Goal: Task Accomplishment & Management: Complete application form

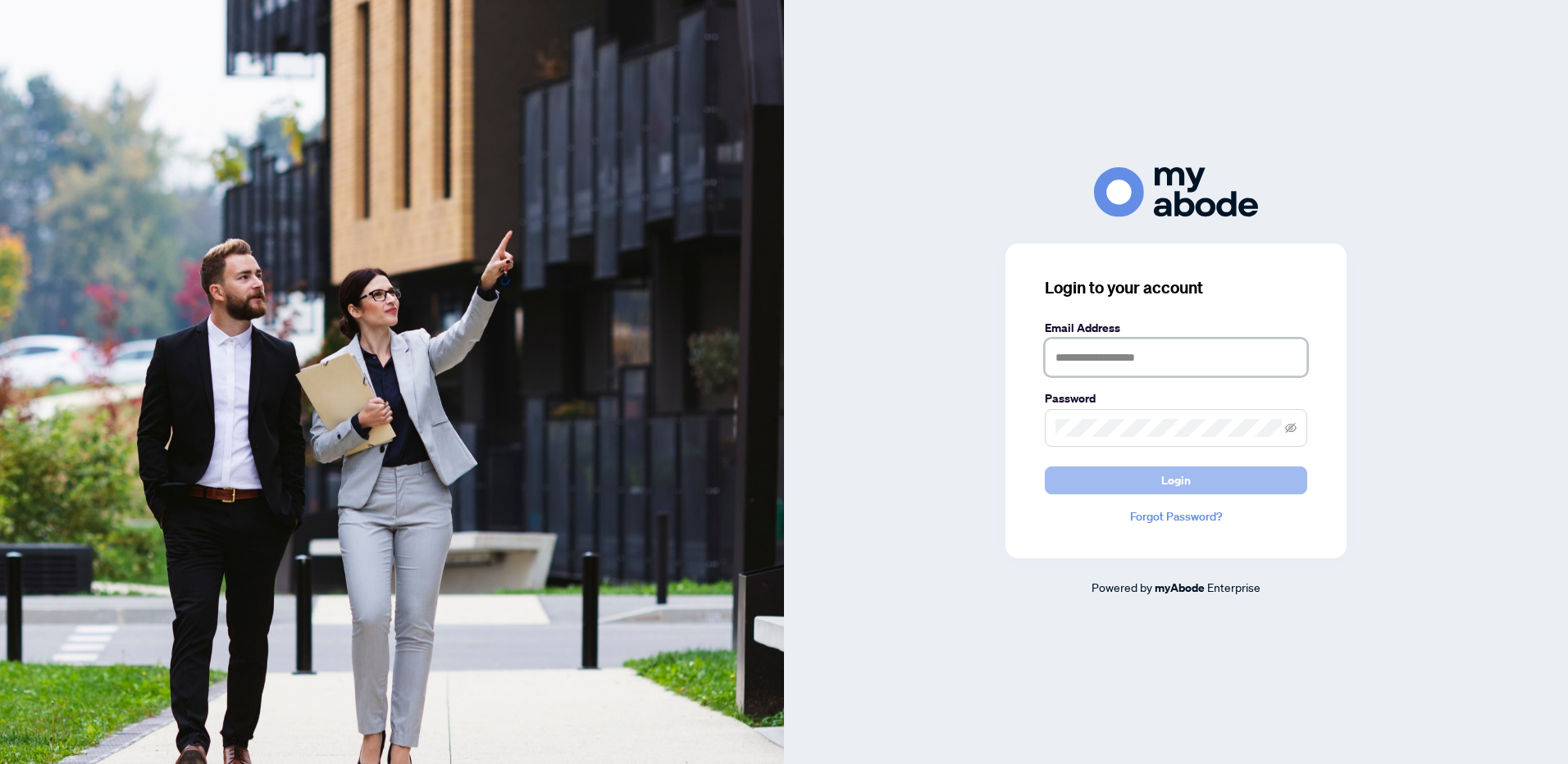
type input "**********"
click at [1065, 484] on button "Login" at bounding box center [1175, 480] width 263 height 28
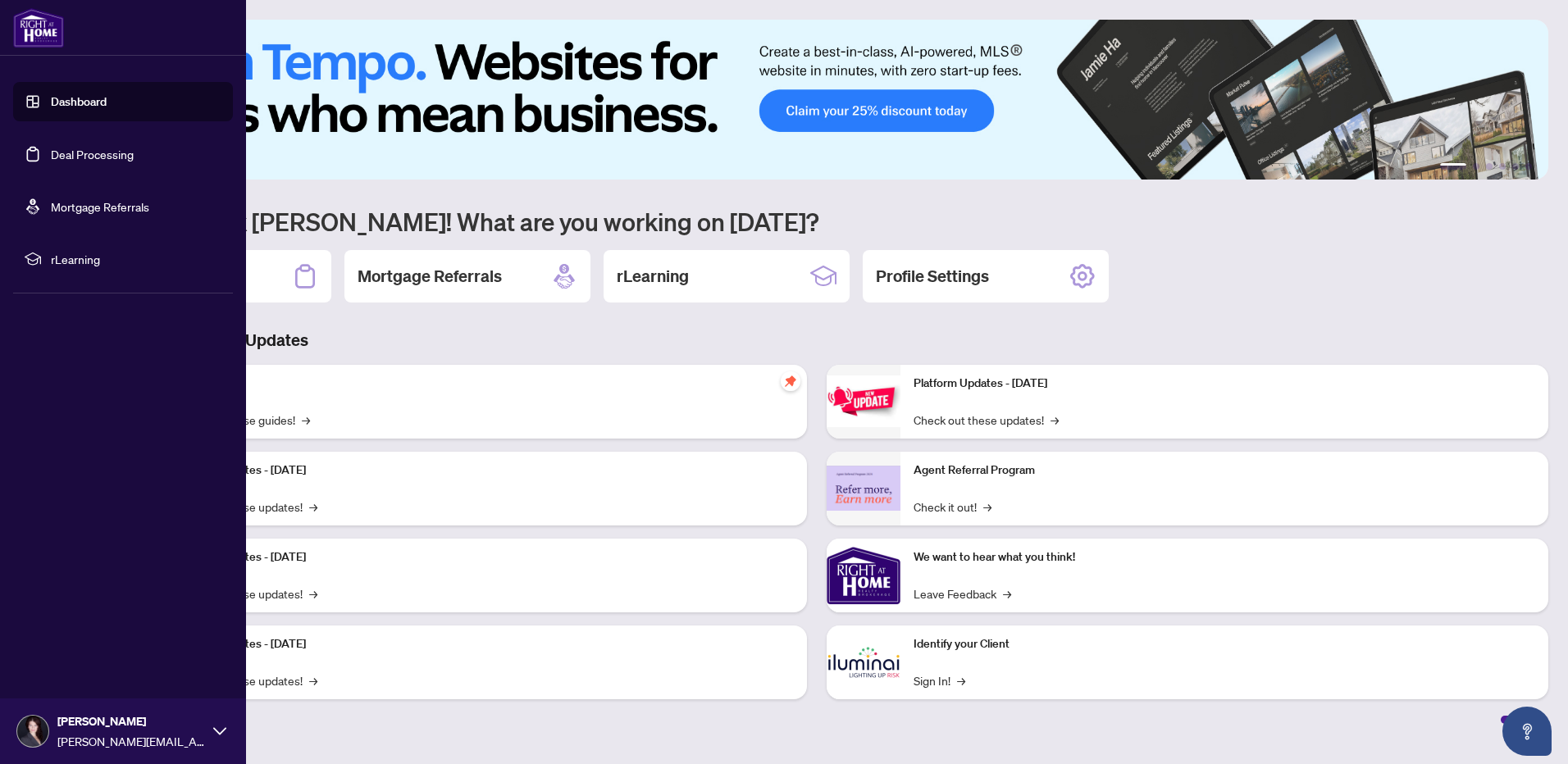
click at [86, 157] on link "Deal Processing" at bounding box center [92, 154] width 83 height 15
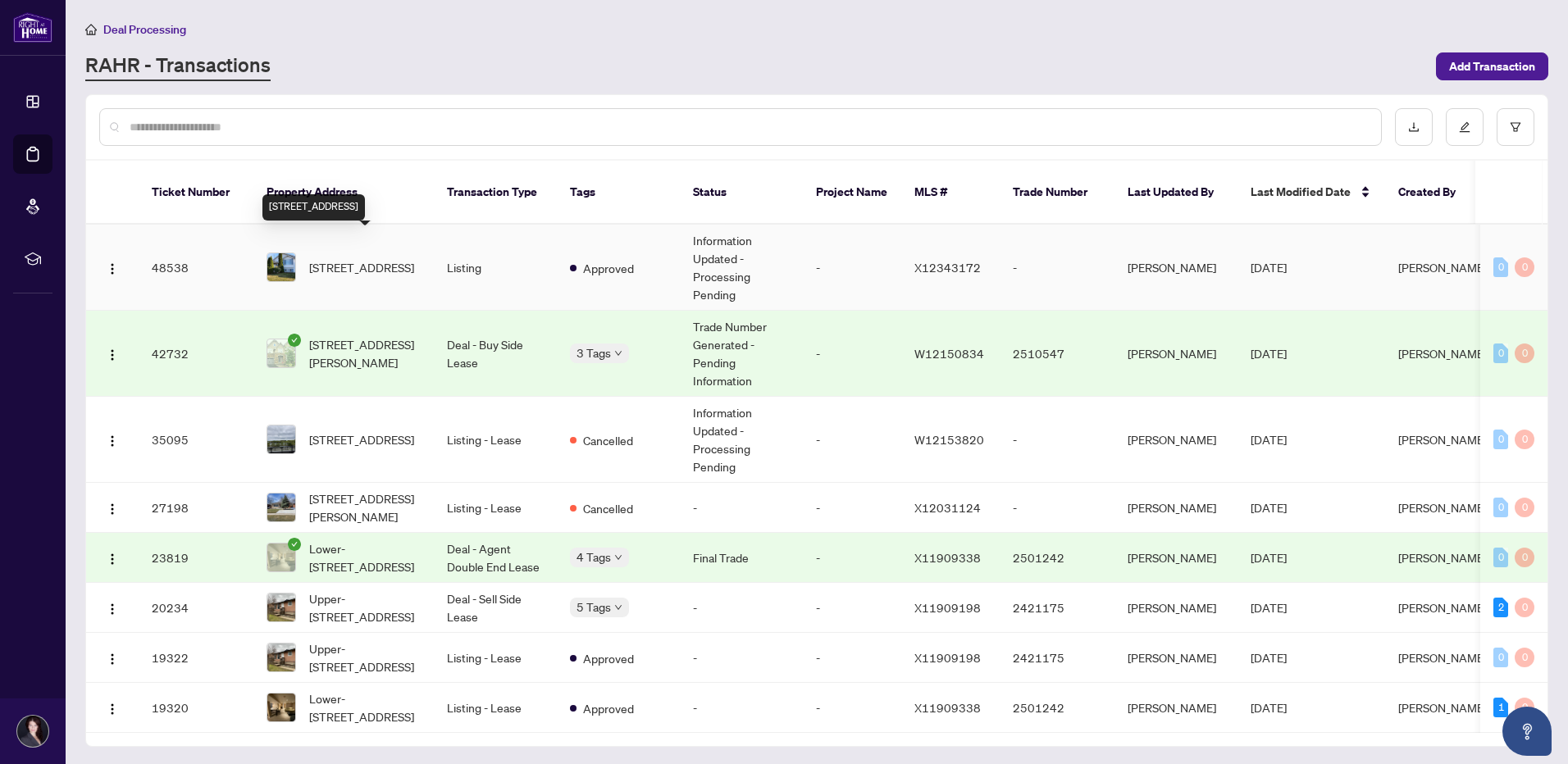
click at [368, 258] on span "[STREET_ADDRESS]" at bounding box center [361, 267] width 105 height 18
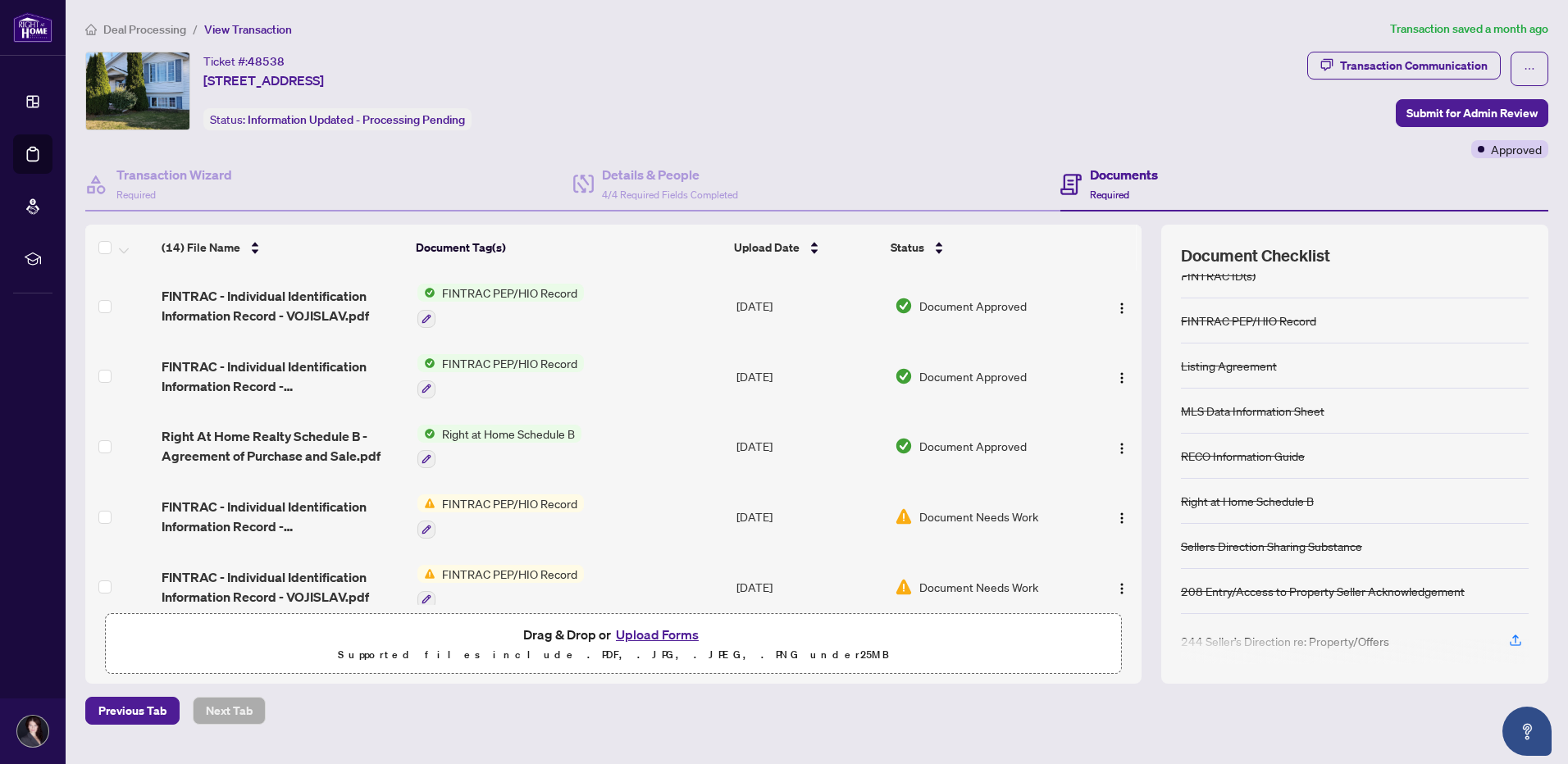
scroll to position [31, 0]
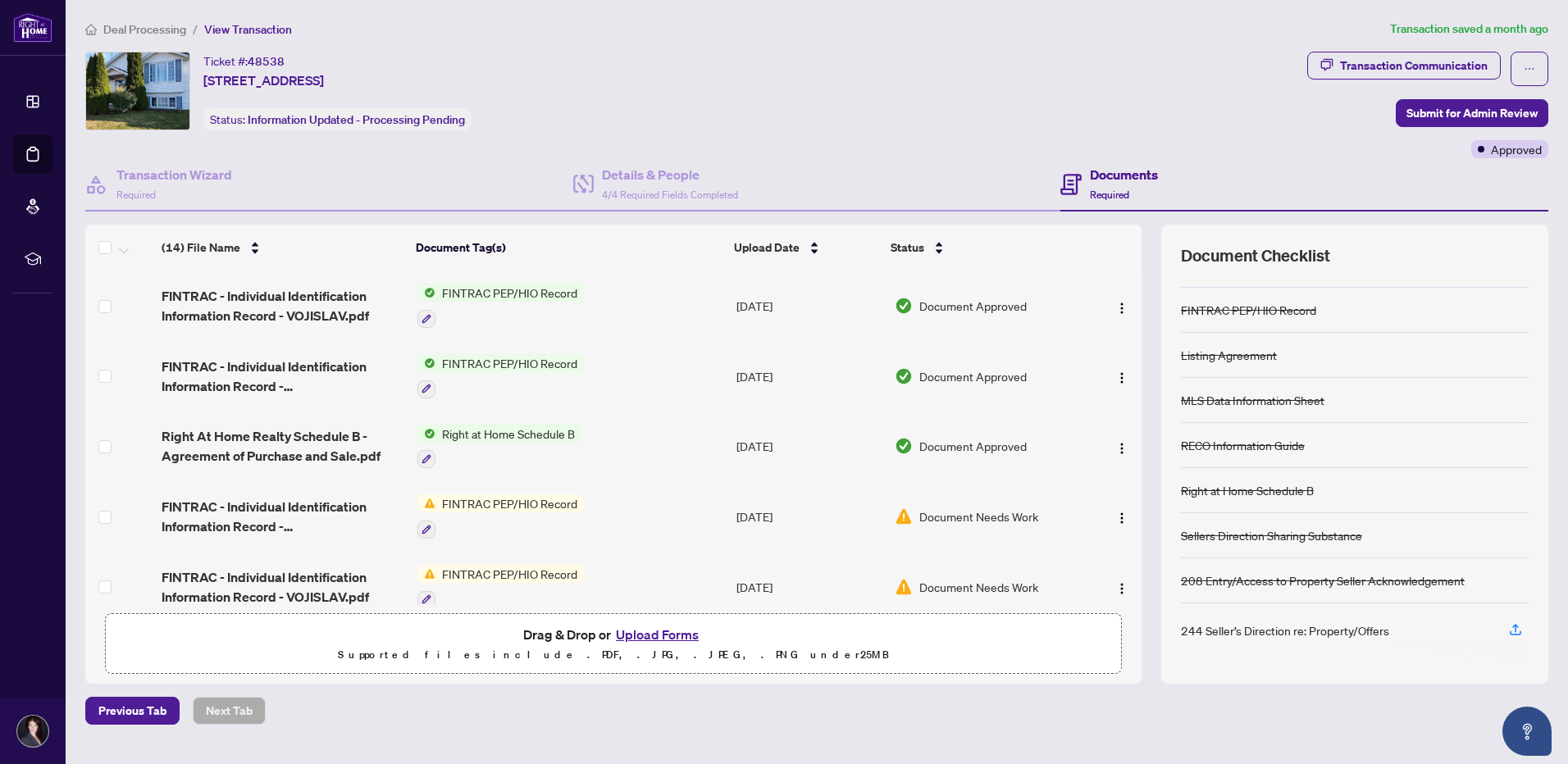
click at [635, 629] on button "Upload Forms" at bounding box center [657, 634] width 93 height 21
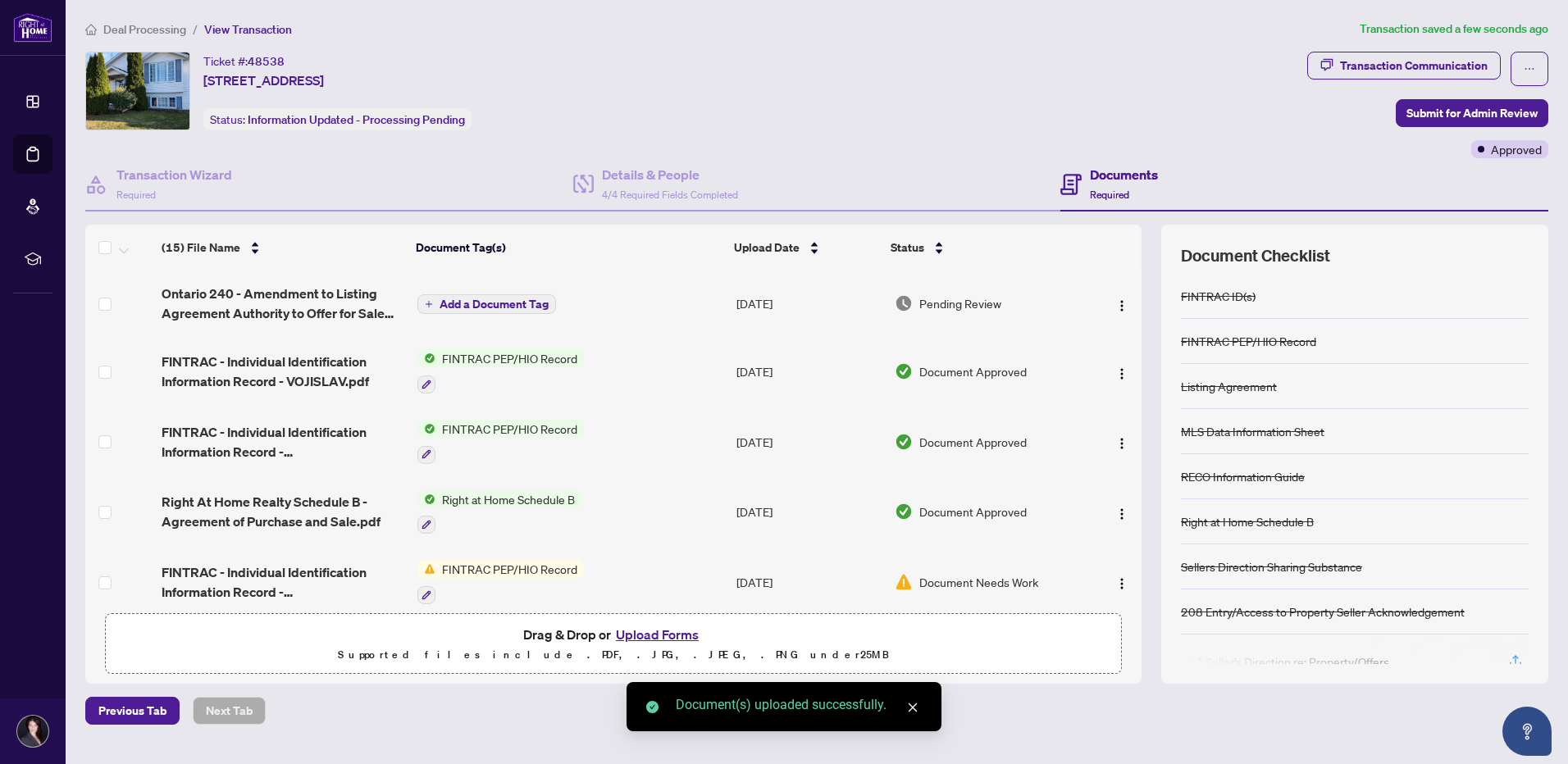
click at [666, 638] on button "Upload Forms" at bounding box center [657, 634] width 93 height 21
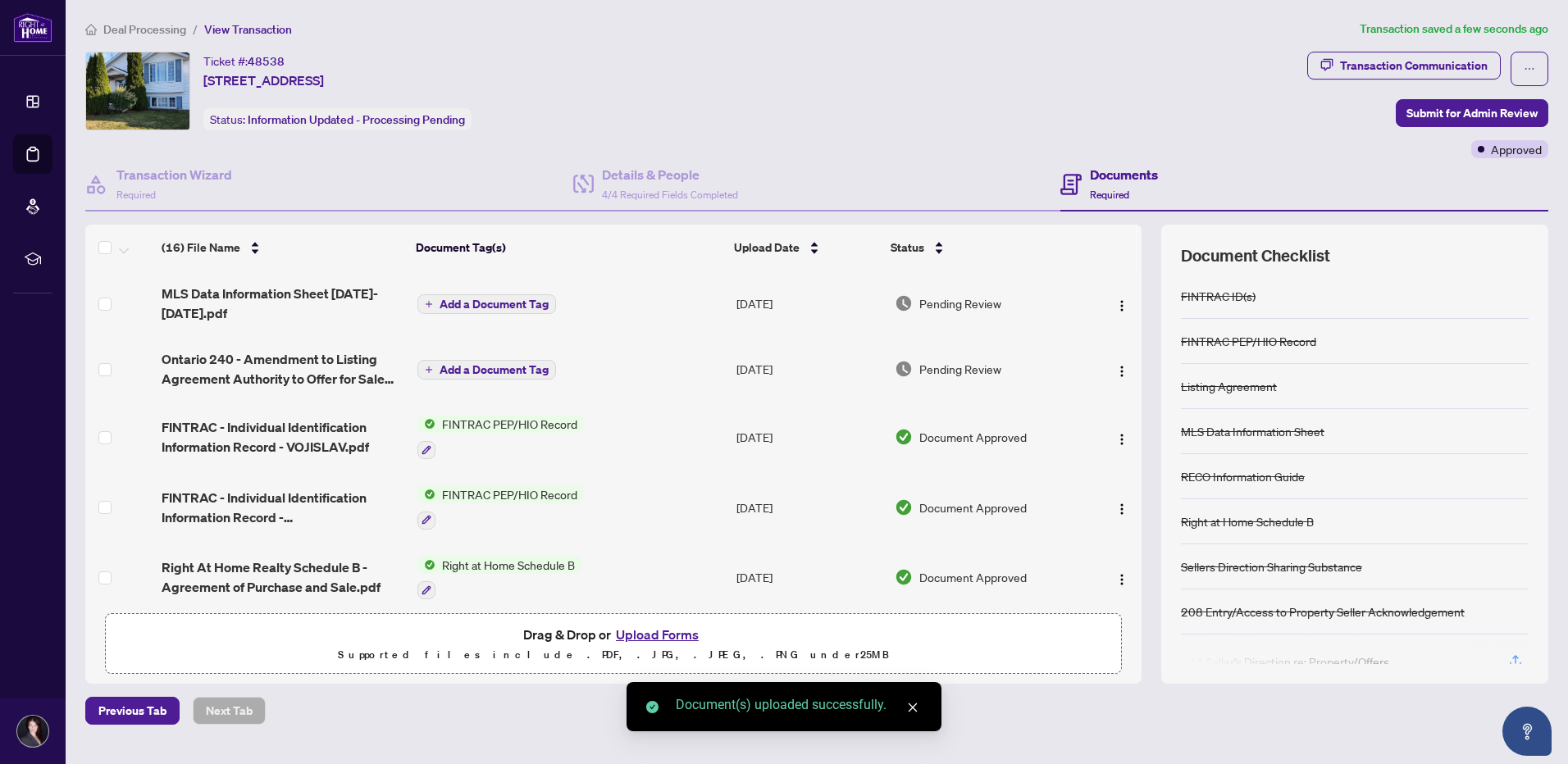
click at [492, 368] on span "Add a Document Tag" at bounding box center [494, 370] width 109 height 11
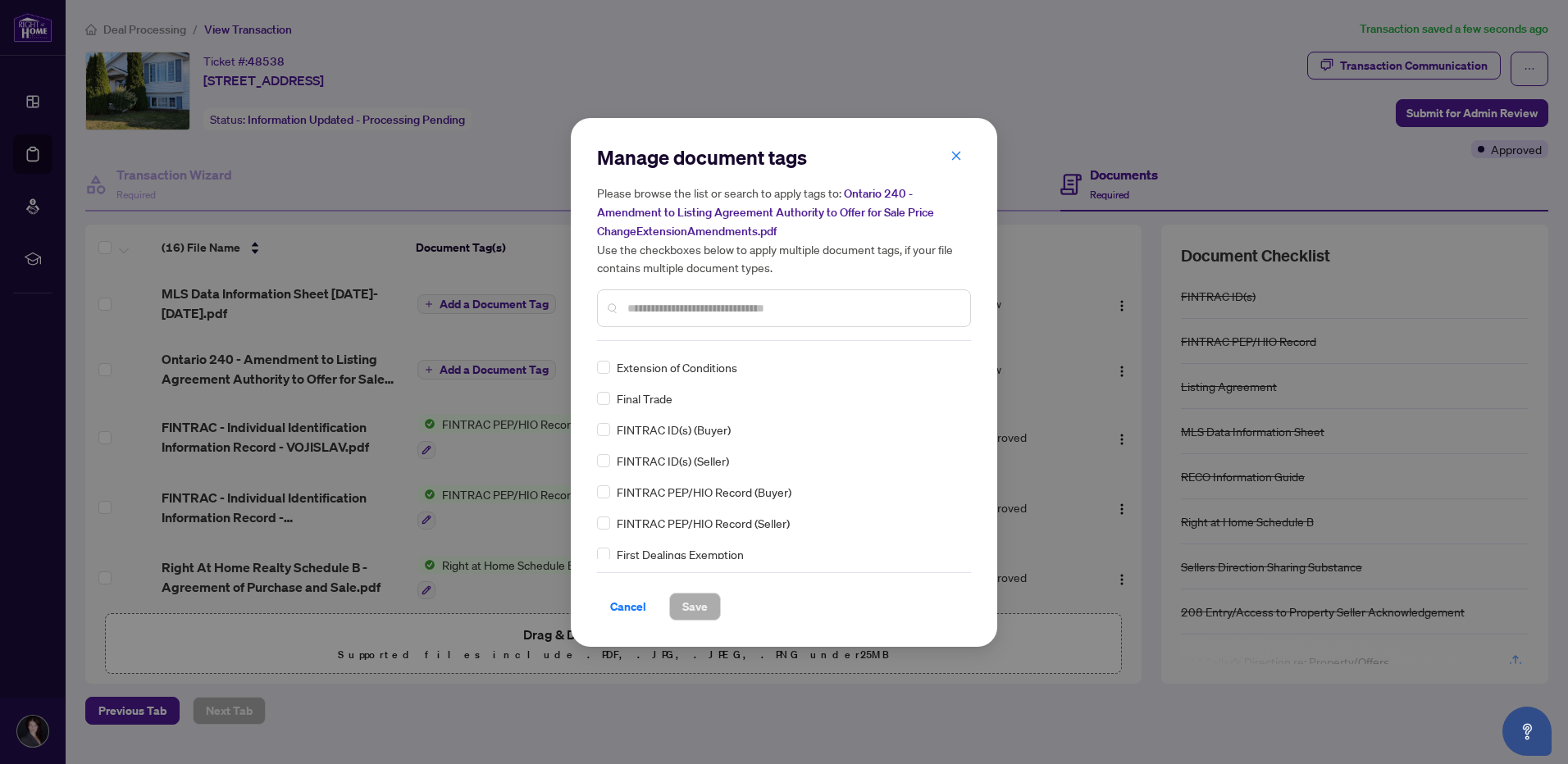
scroll to position [1804, 0]
click at [656, 314] on input "text" at bounding box center [792, 309] width 330 height 18
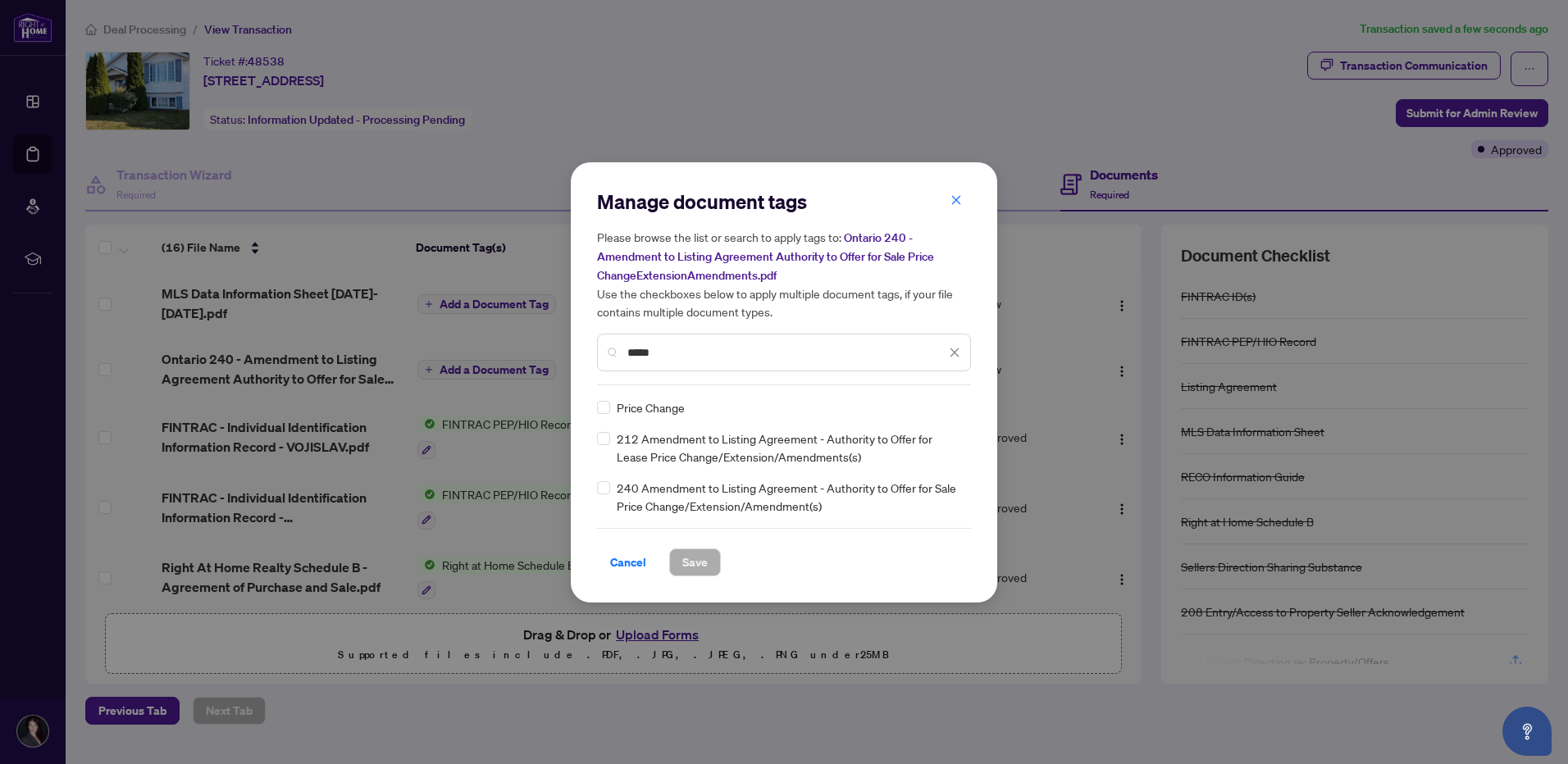
scroll to position [0, 0]
drag, startPoint x: 644, startPoint y: 356, endPoint x: 630, endPoint y: 357, distance: 14.0
click at [630, 357] on input "*****" at bounding box center [785, 353] width 318 height 18
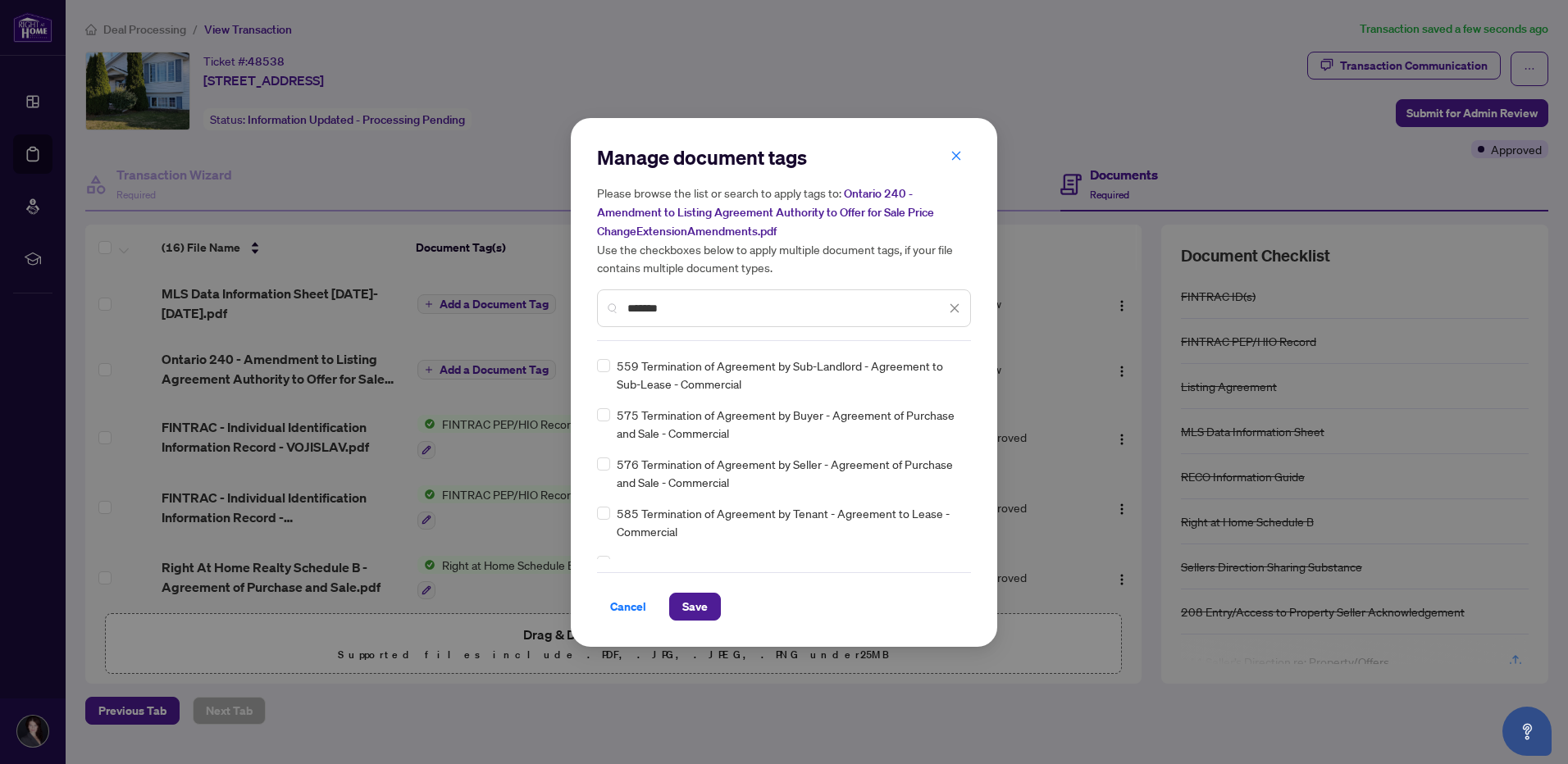
scroll to position [471, 0]
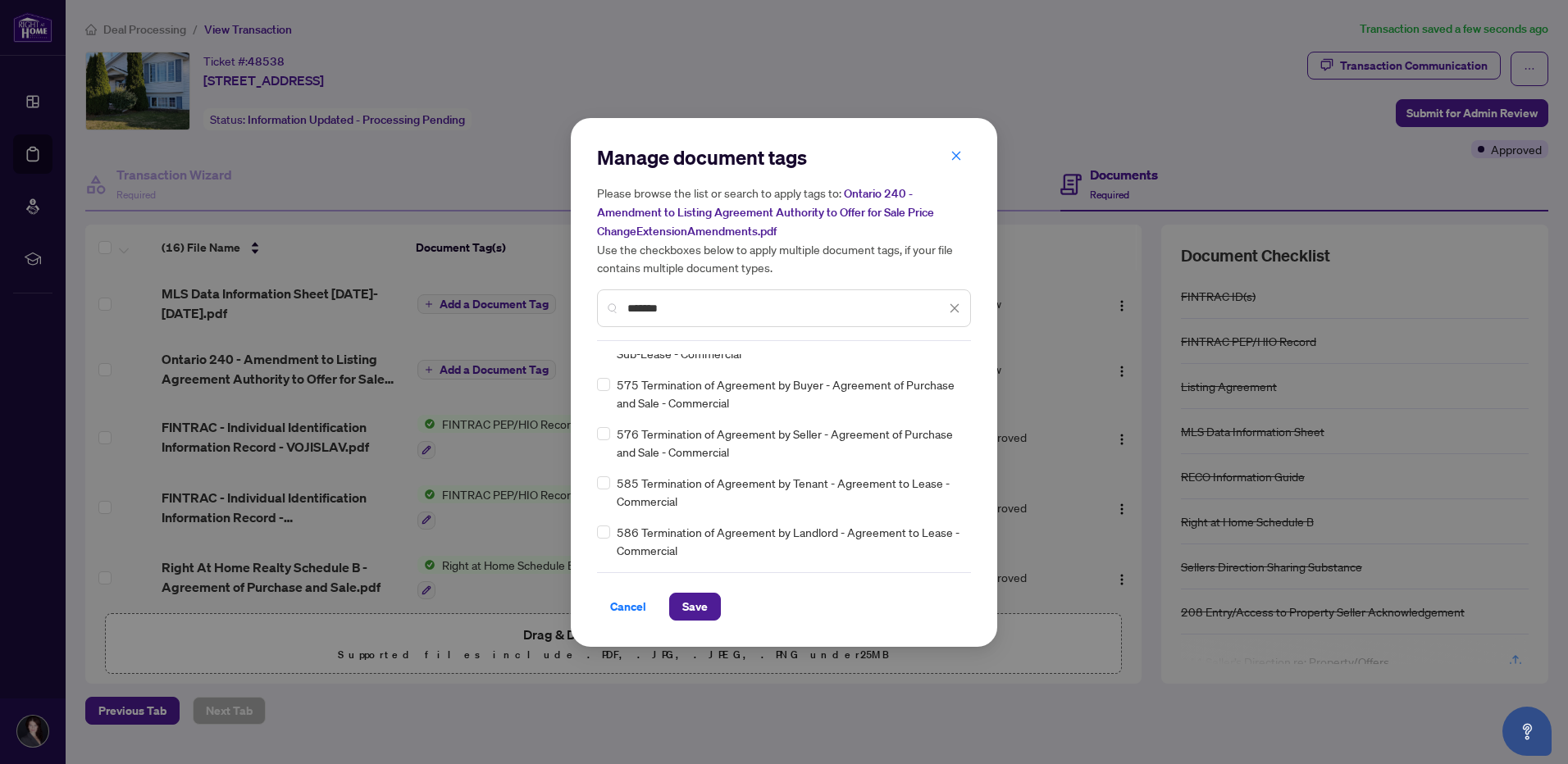
drag, startPoint x: 667, startPoint y: 308, endPoint x: 616, endPoint y: 314, distance: 51.4
click at [616, 314] on div "*******" at bounding box center [784, 308] width 374 height 38
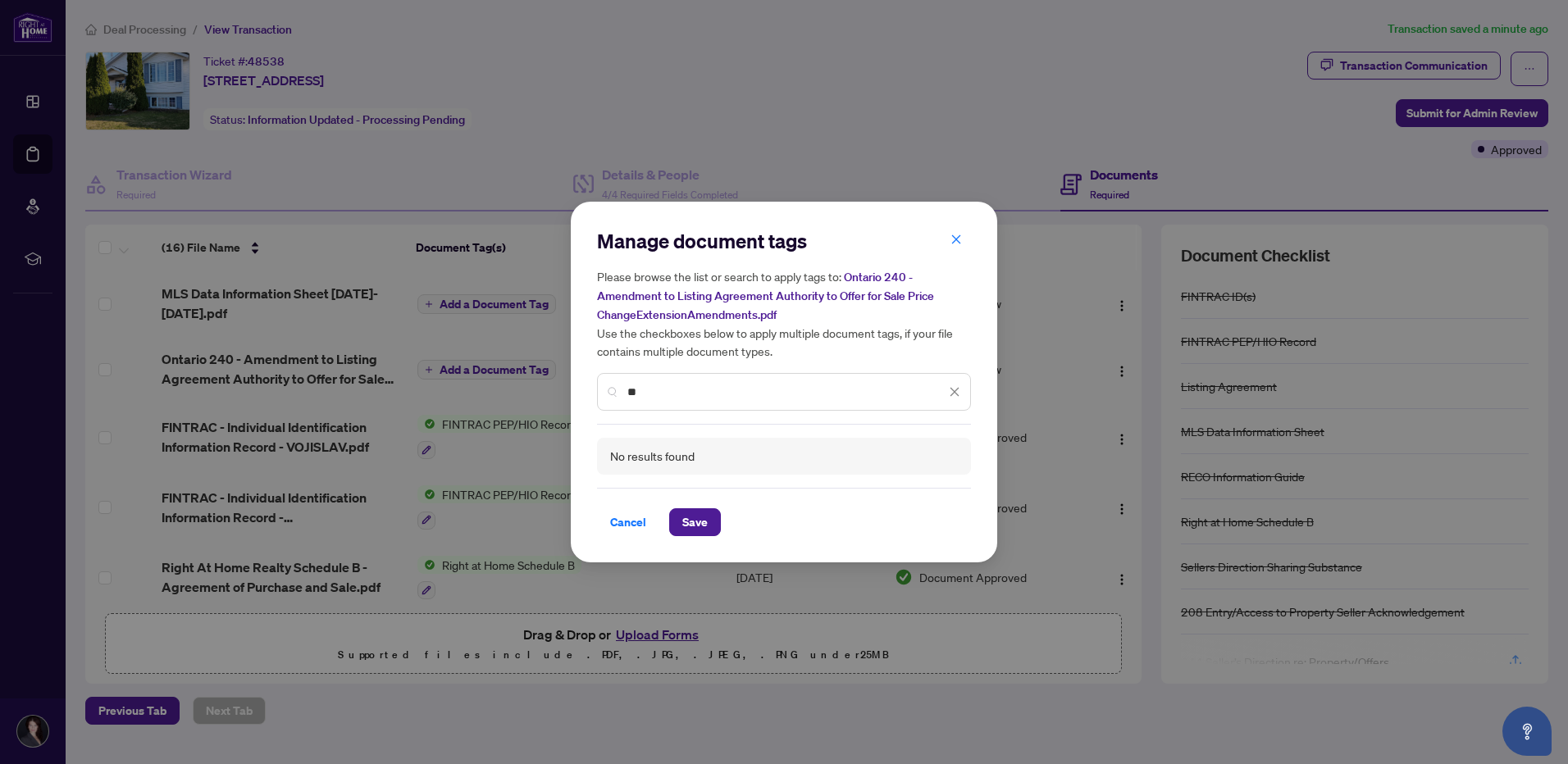
type input "*"
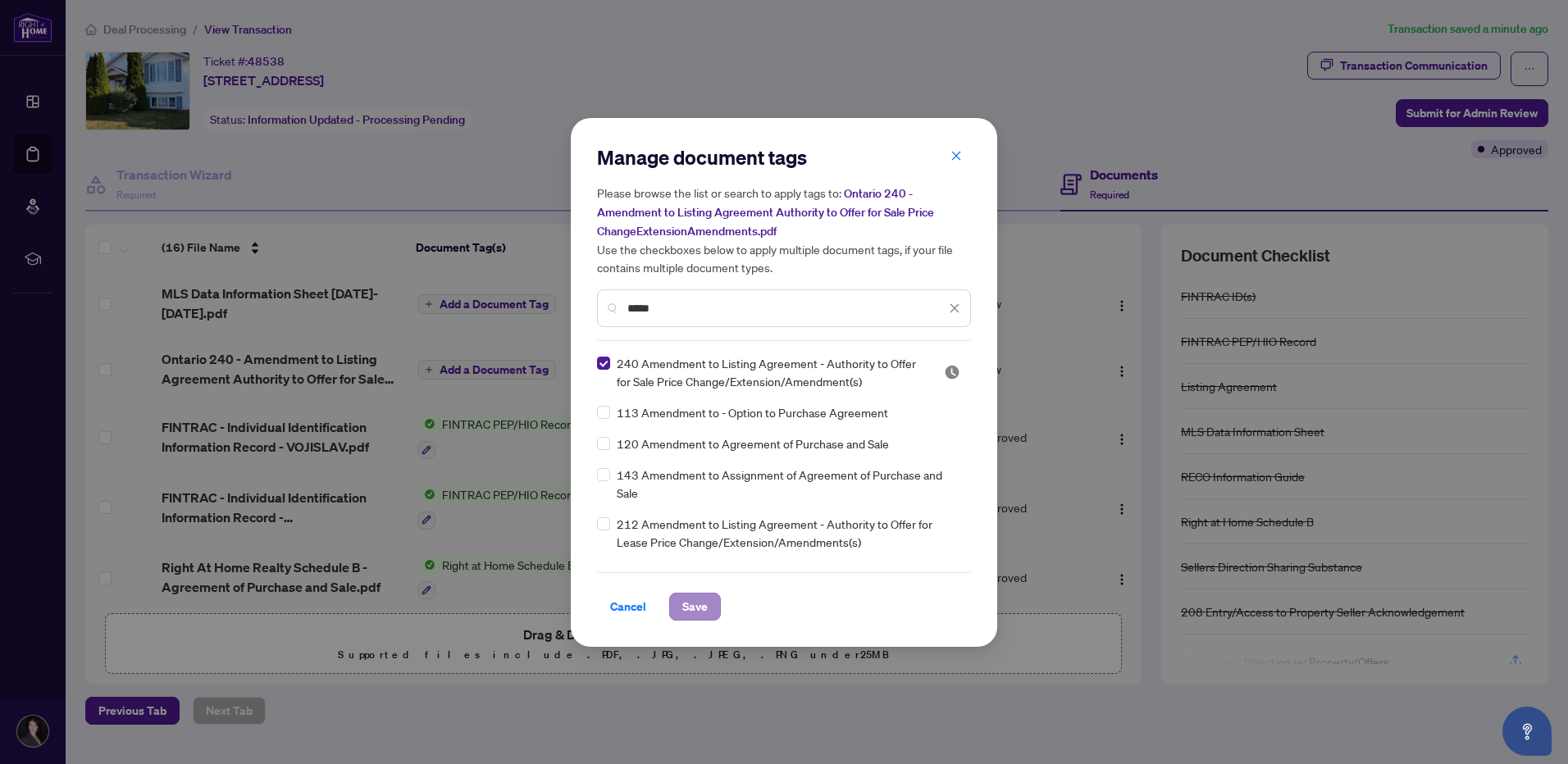
type input "*****"
click at [699, 602] on span "Save" at bounding box center [695, 606] width 26 height 26
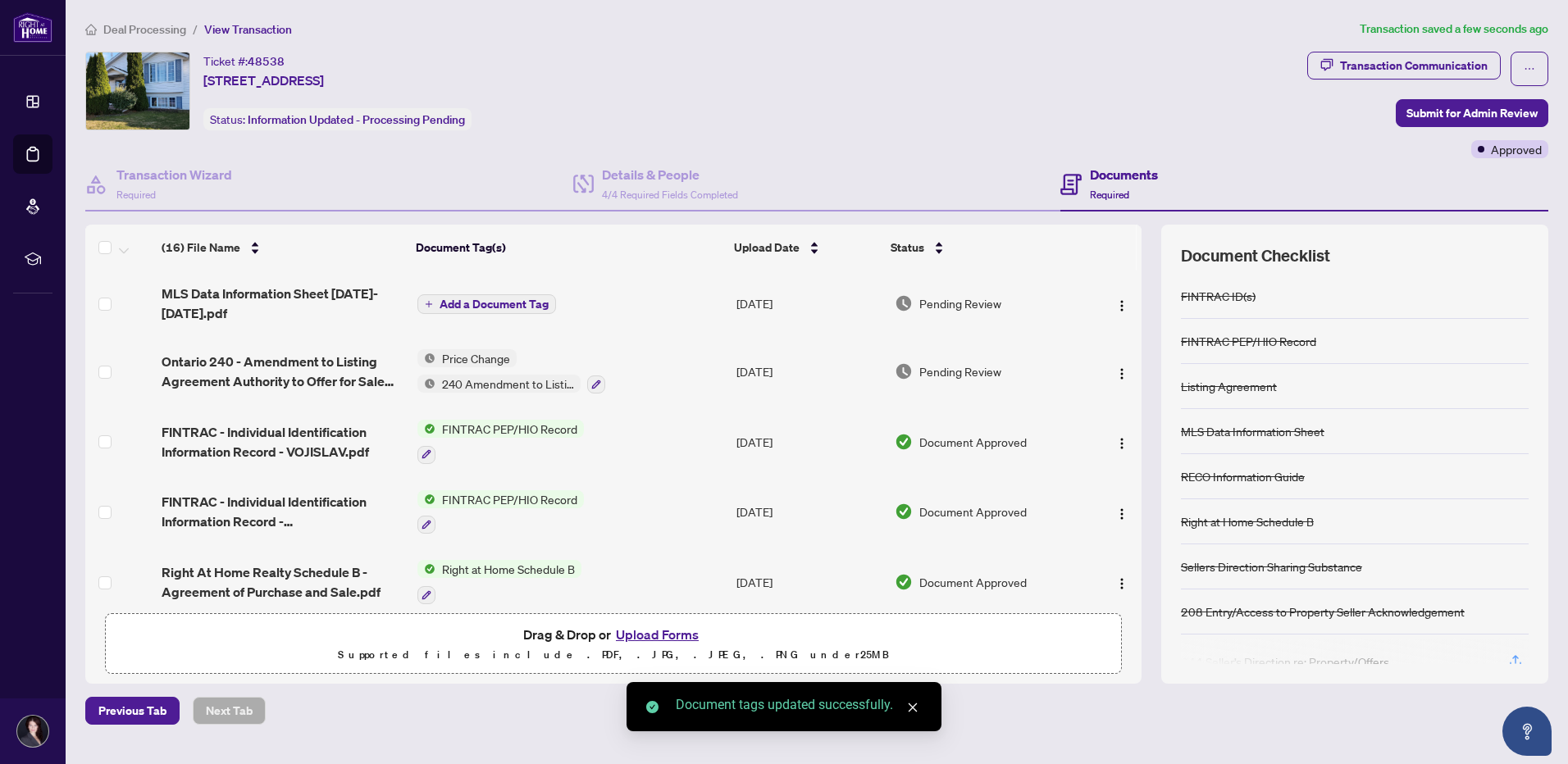
click at [513, 300] on span "Add a Document Tag" at bounding box center [494, 304] width 109 height 11
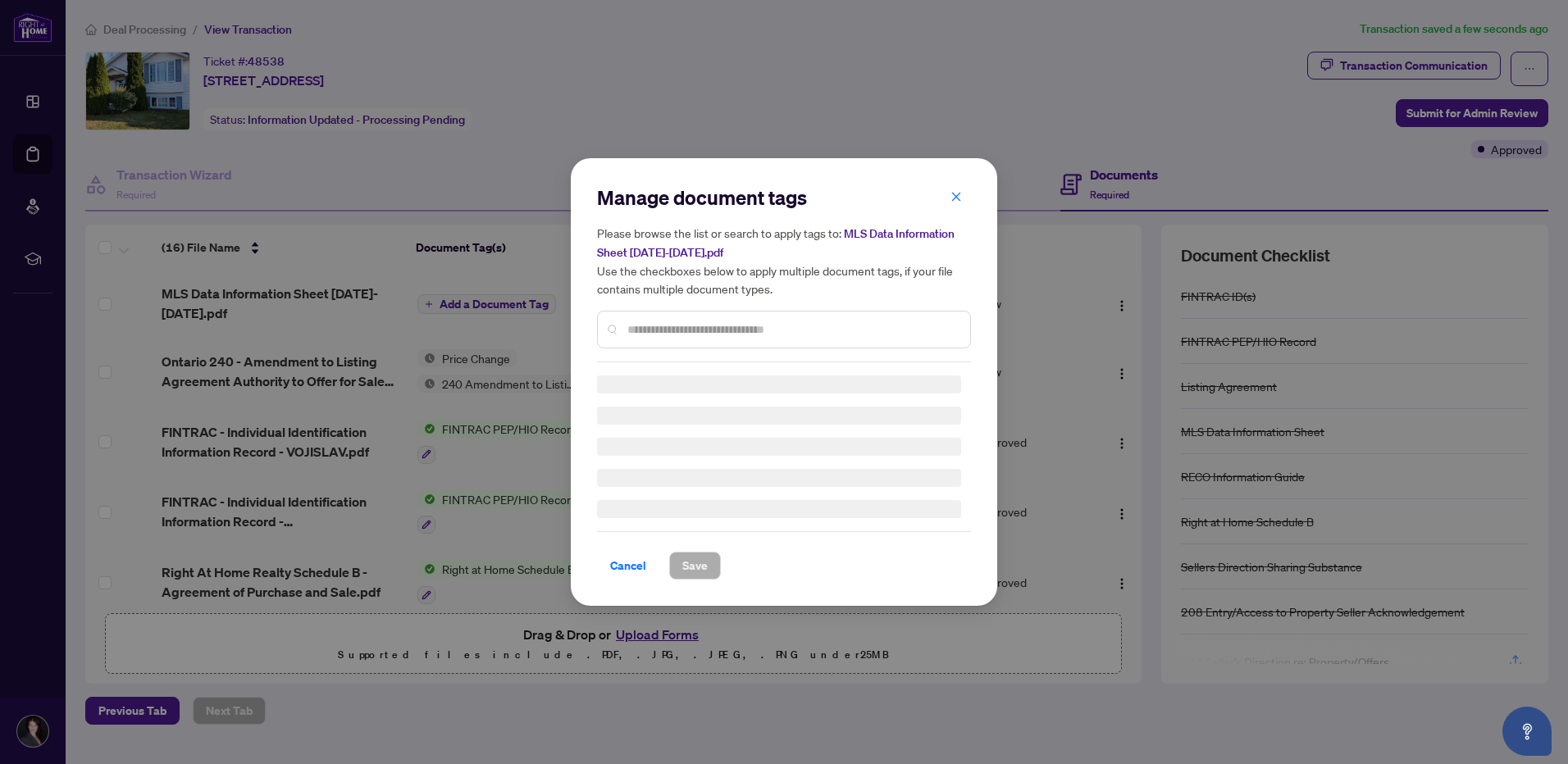
click at [671, 329] on input "text" at bounding box center [792, 330] width 330 height 18
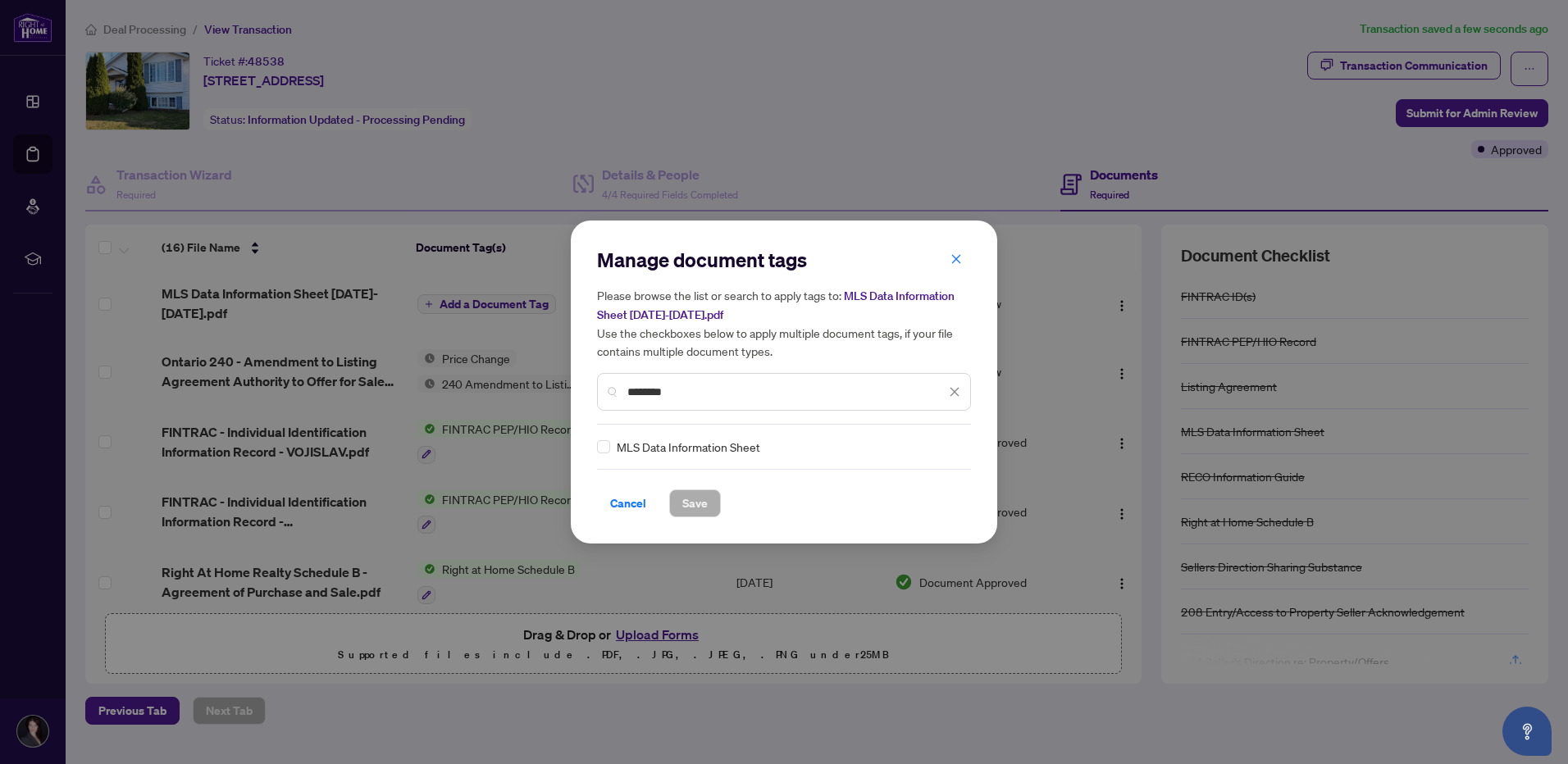
type input "********"
click at [672, 454] on span "MLS Data Information Sheet" at bounding box center [689, 447] width 144 height 18
click at [713, 502] on button "Save" at bounding box center [695, 503] width 52 height 28
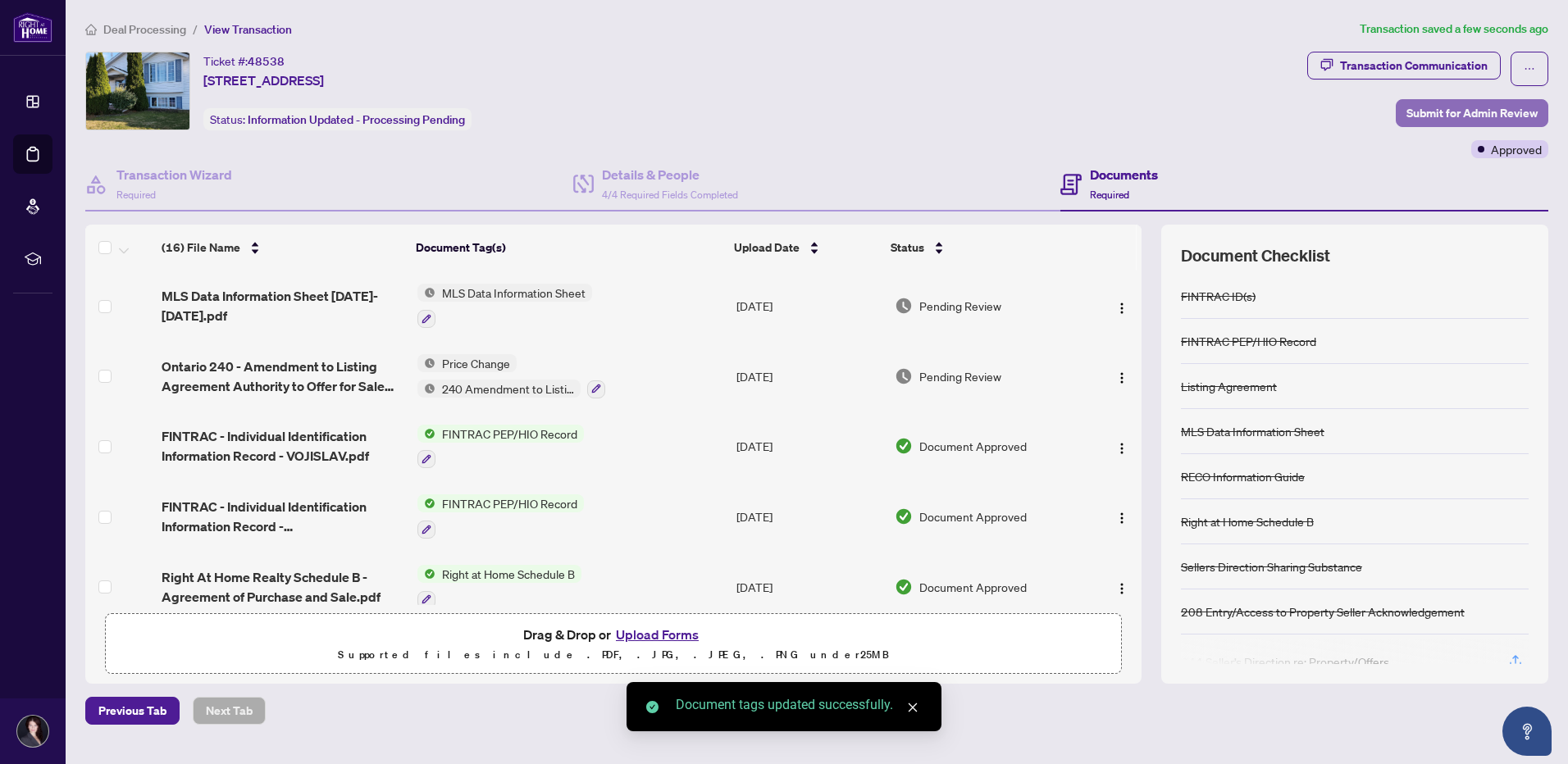
click at [1441, 109] on span "Submit for Admin Review" at bounding box center [1472, 113] width 131 height 26
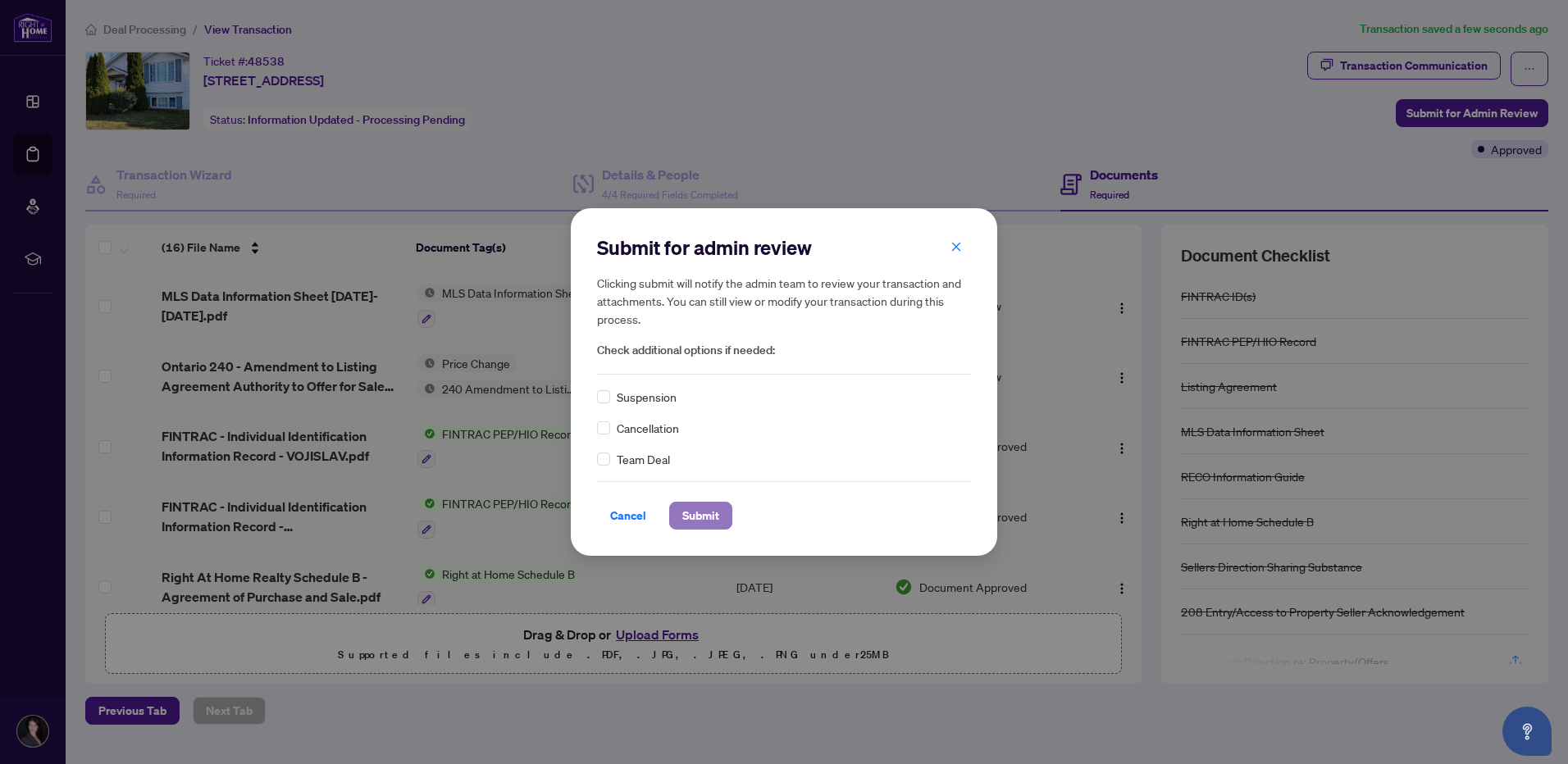
click at [702, 510] on span "Submit" at bounding box center [701, 515] width 37 height 26
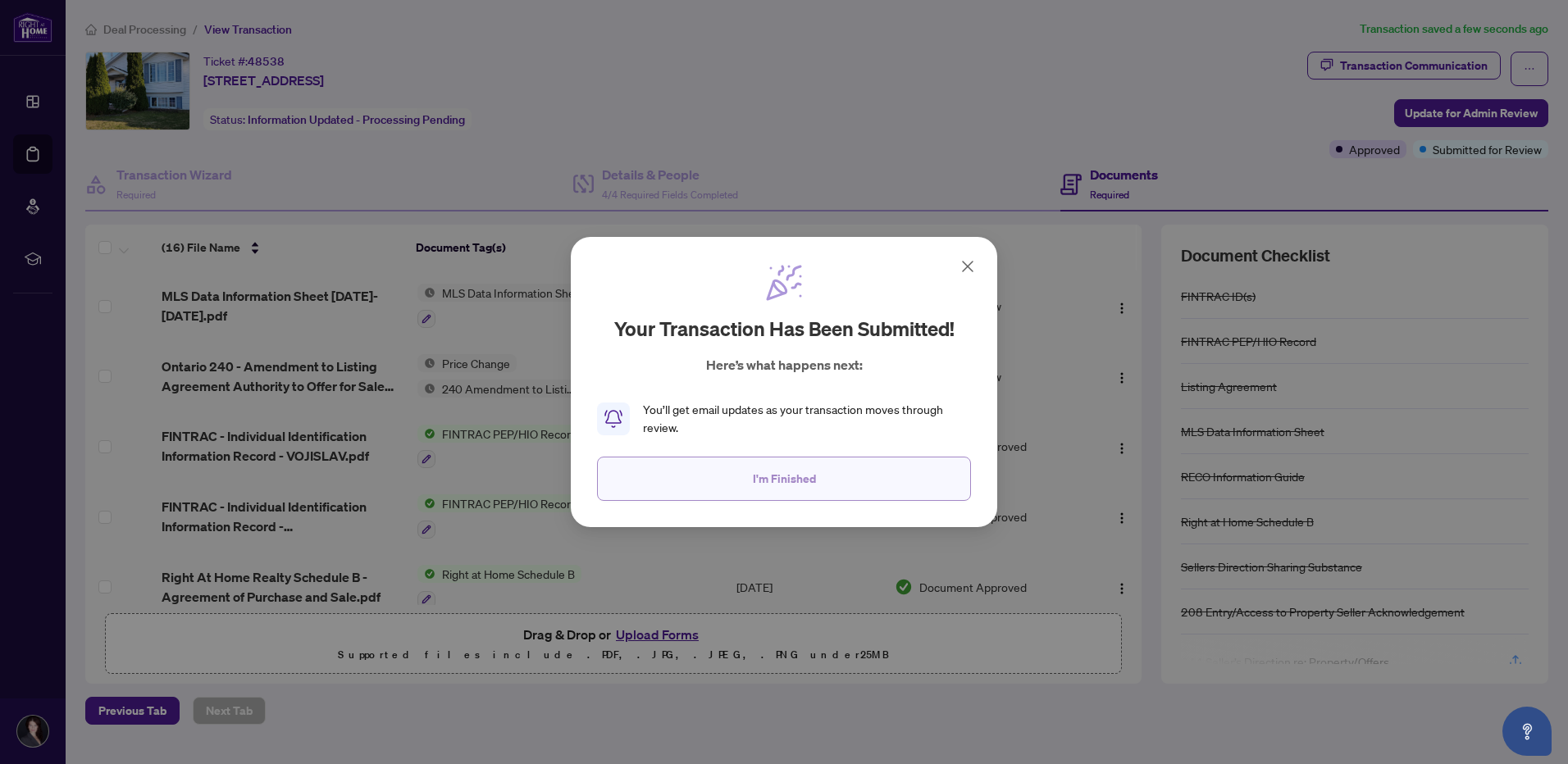
click at [886, 483] on button "I'm Finished" at bounding box center [784, 478] width 374 height 44
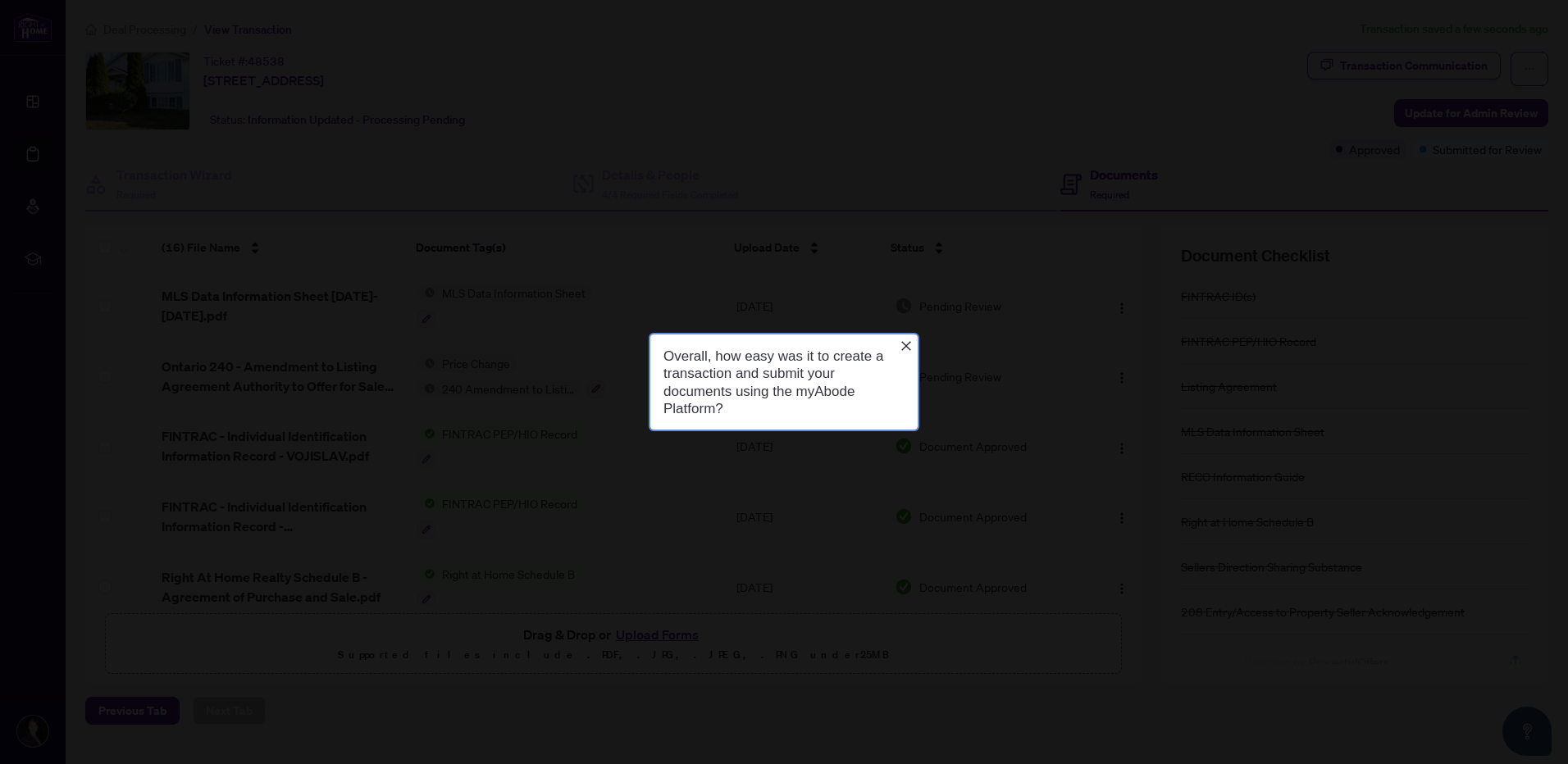
scroll to position [0, 0]
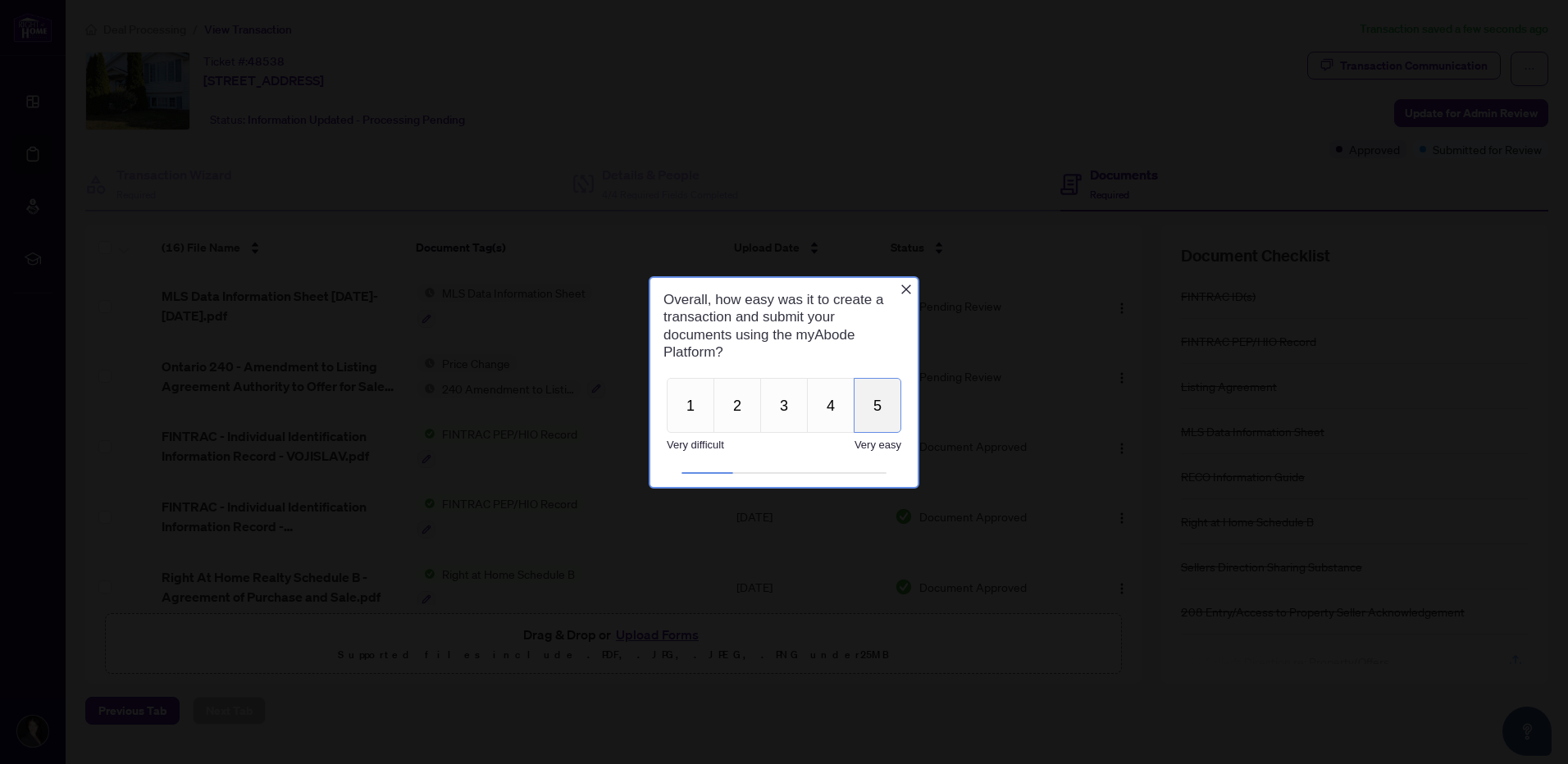
click at [874, 411] on button "5" at bounding box center [878, 405] width 48 height 55
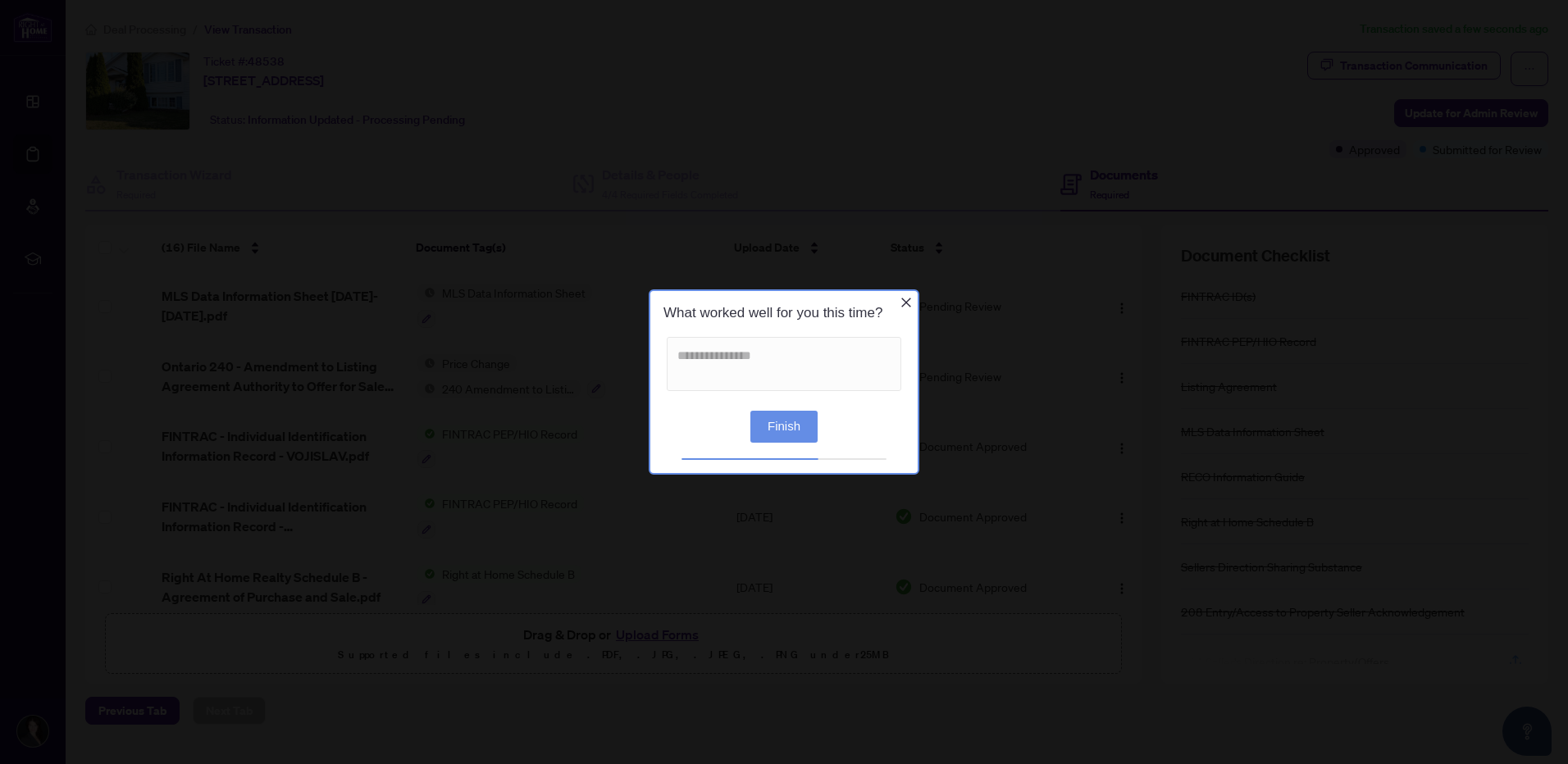
click at [762, 427] on button "Finish" at bounding box center [784, 427] width 67 height 32
